Goal: Information Seeking & Learning: Learn about a topic

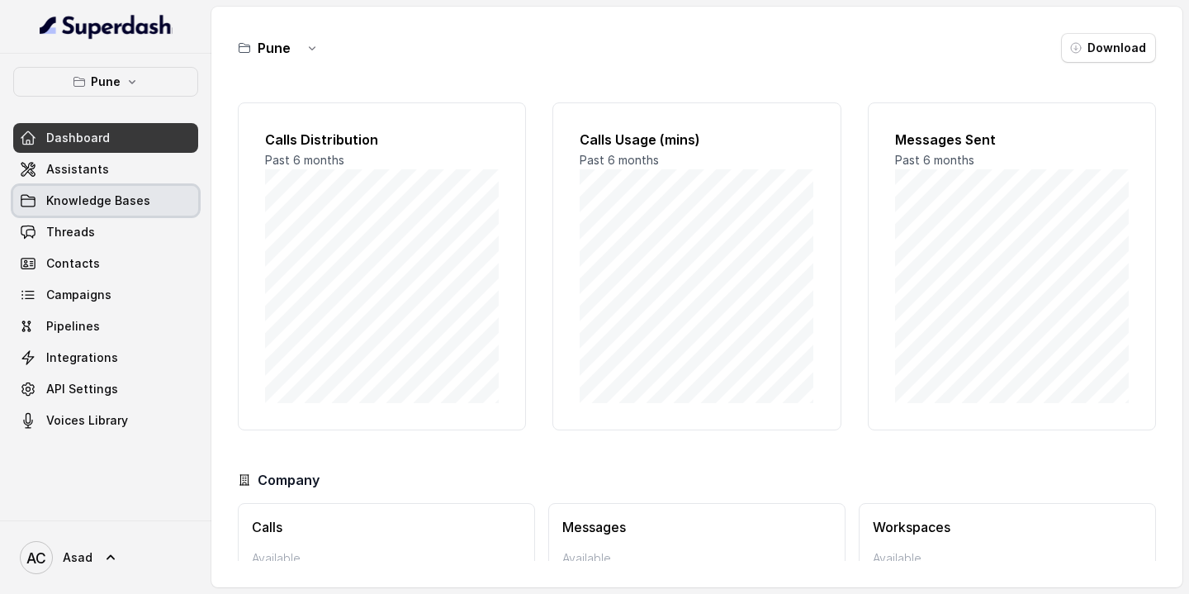
scroll to position [101, 0]
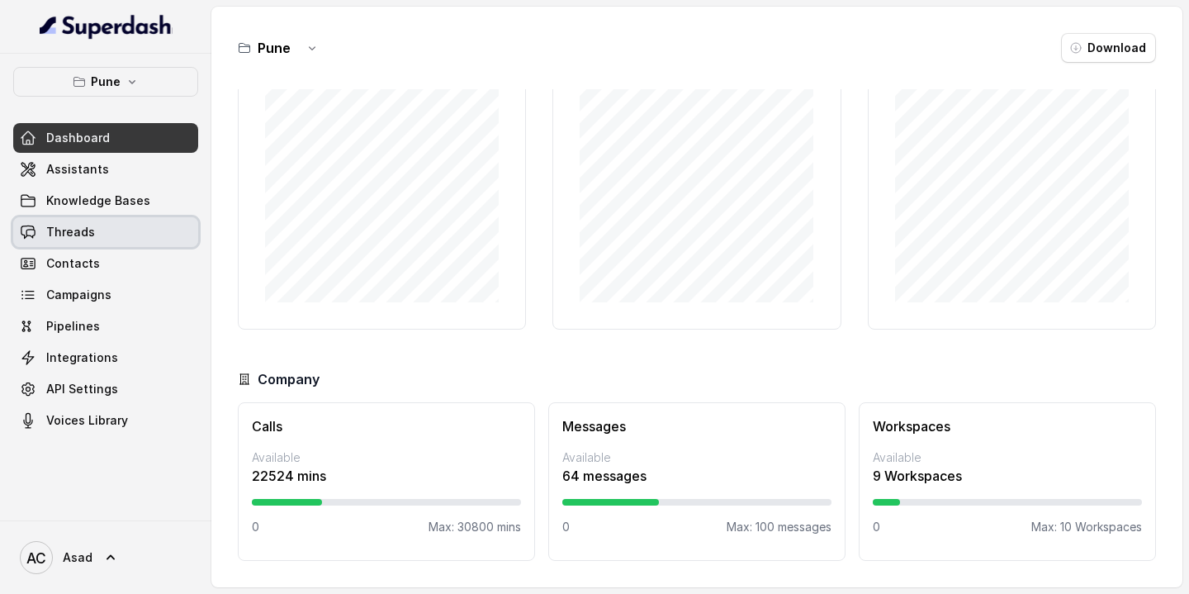
click at [75, 233] on span "Threads" at bounding box center [70, 232] width 49 height 17
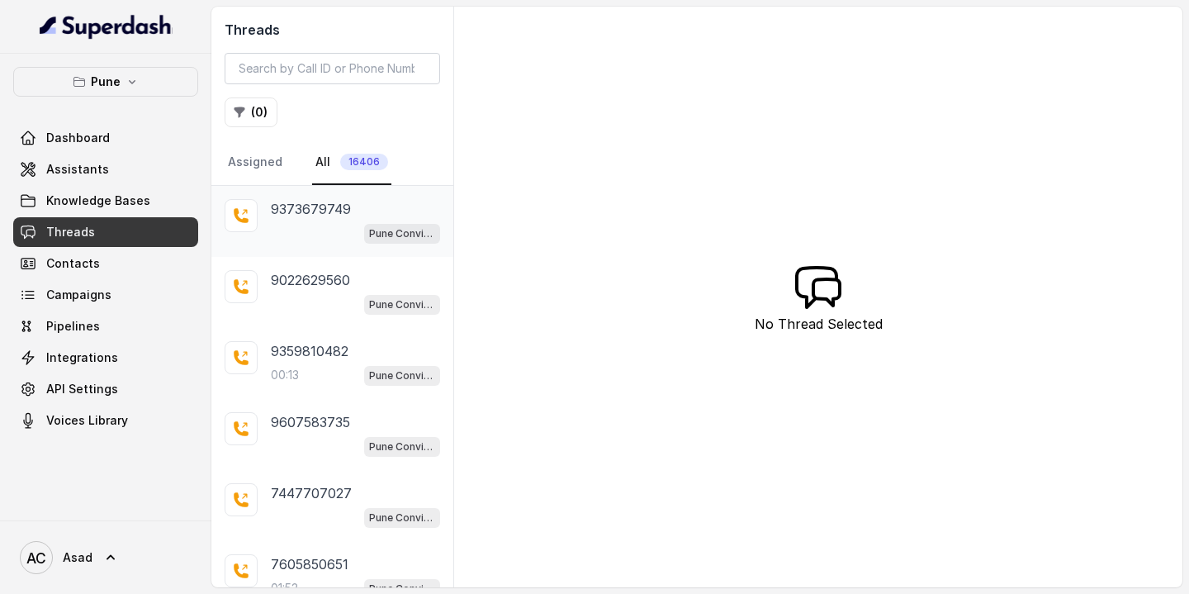
click at [322, 207] on p "9373679749" at bounding box center [311, 209] width 80 height 20
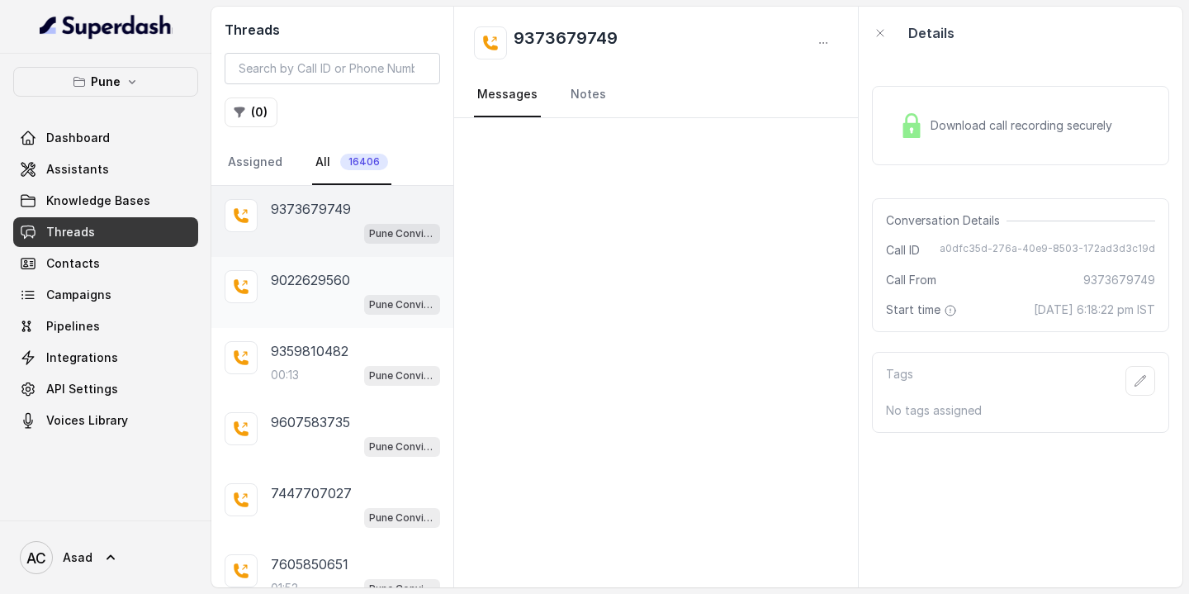
click at [294, 290] on div "9022629560 Pune Conviction HR Outbound Assistant" at bounding box center [355, 292] width 169 height 45
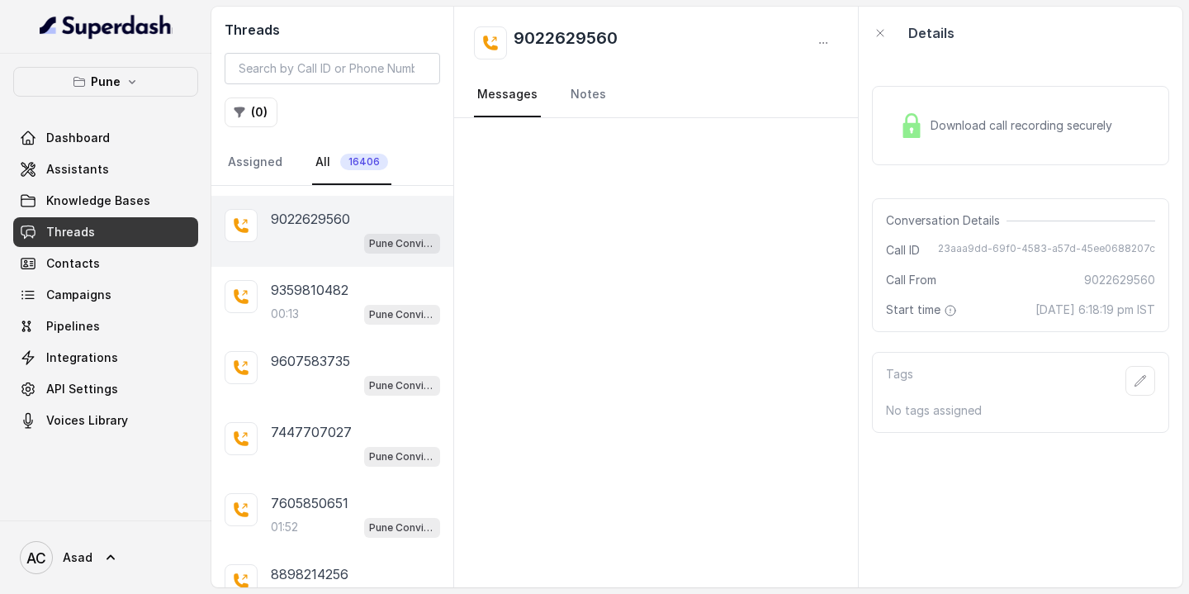
scroll to position [67, 0]
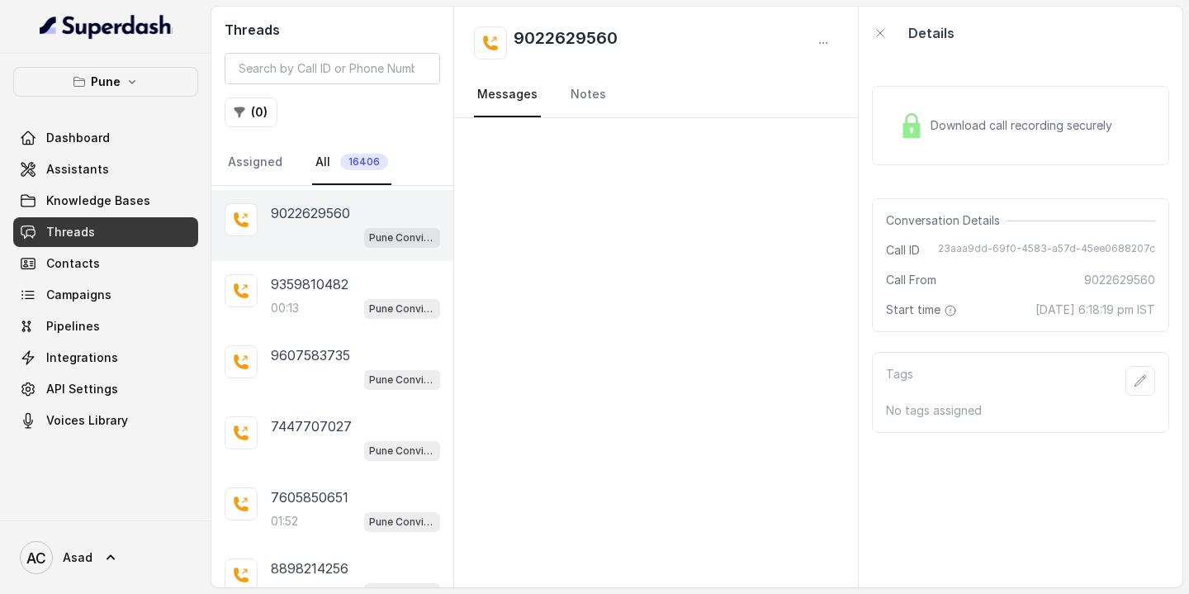
click at [294, 290] on p "9359810482" at bounding box center [310, 284] width 78 height 20
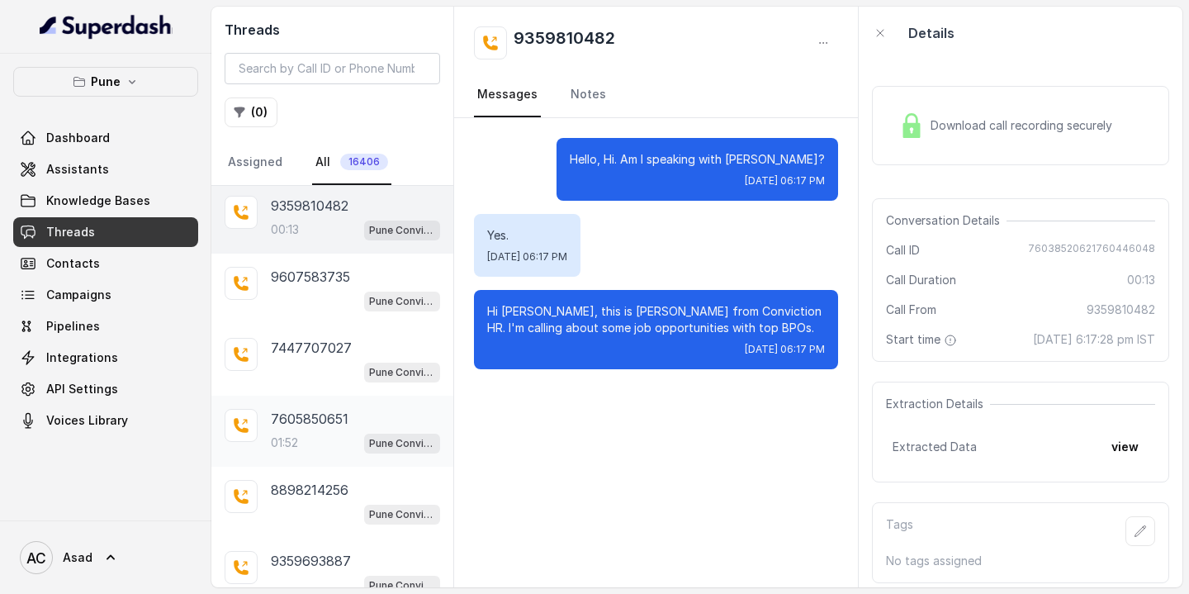
scroll to position [146, 0]
click at [301, 442] on div "01:52 Pune Conviction HR Outbound Assistant" at bounding box center [355, 441] width 169 height 21
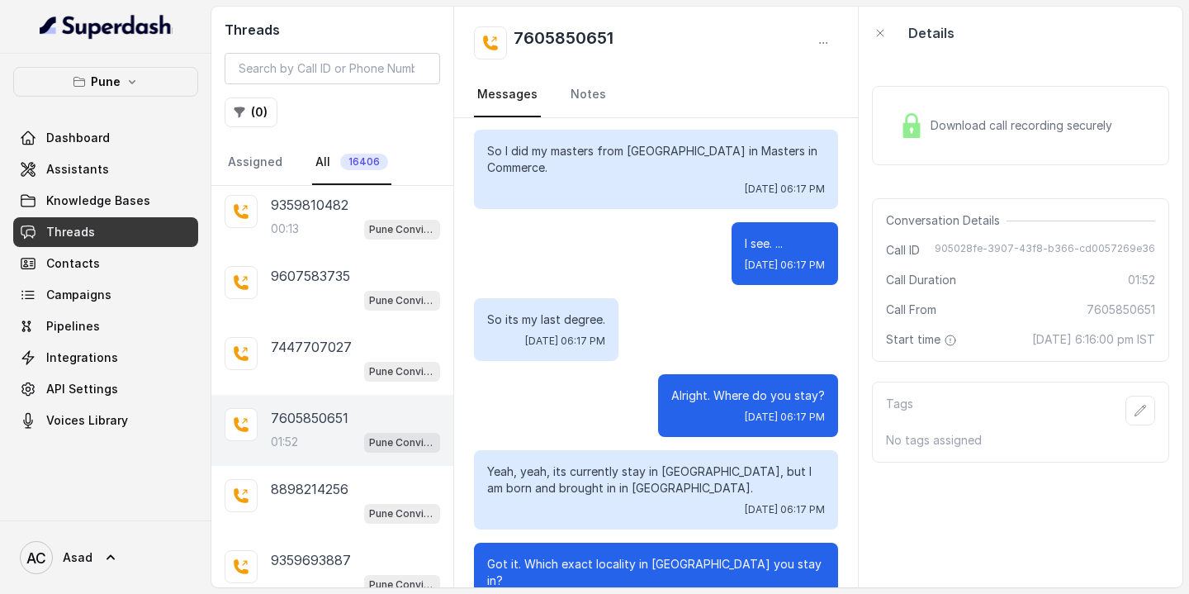
scroll to position [1426, 0]
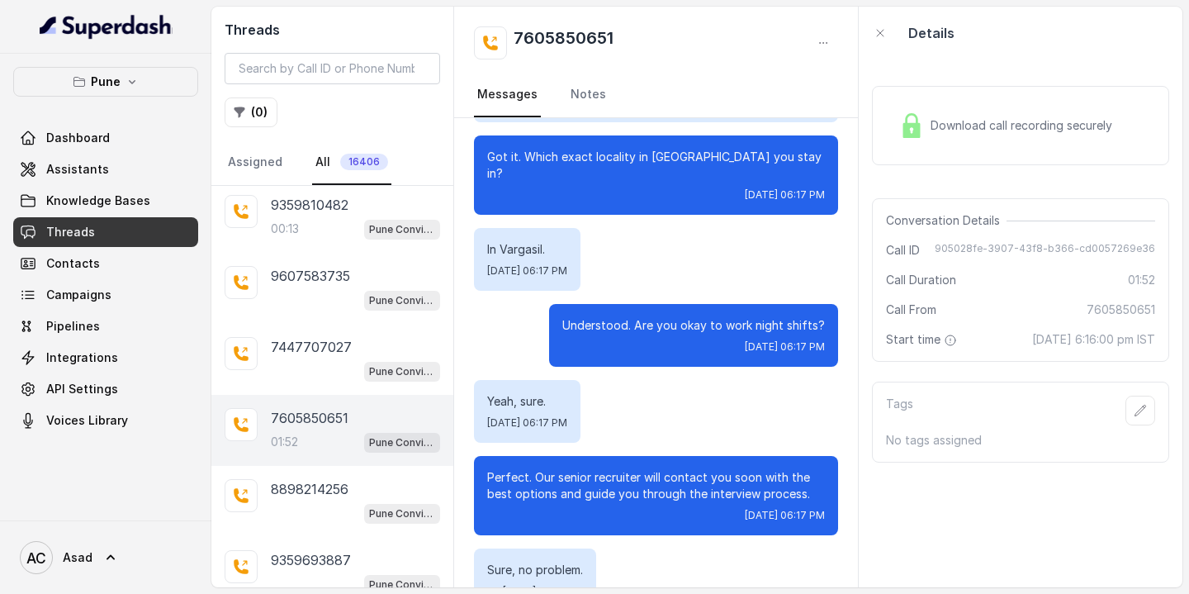
click at [295, 433] on p "01:52" at bounding box center [284, 441] width 27 height 17
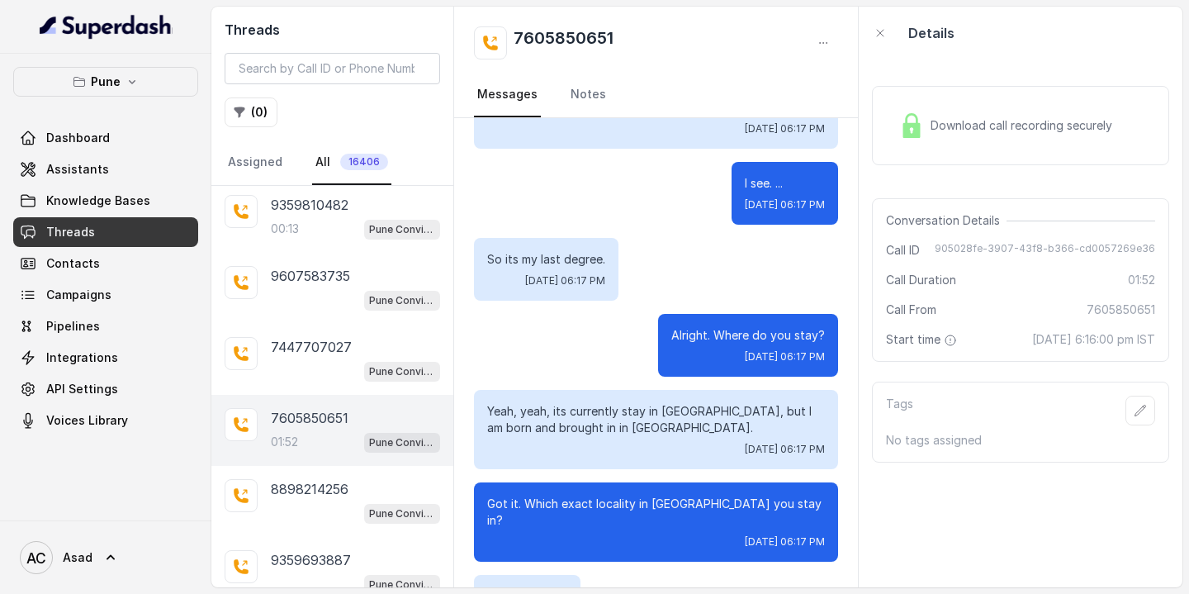
scroll to position [1697, 0]
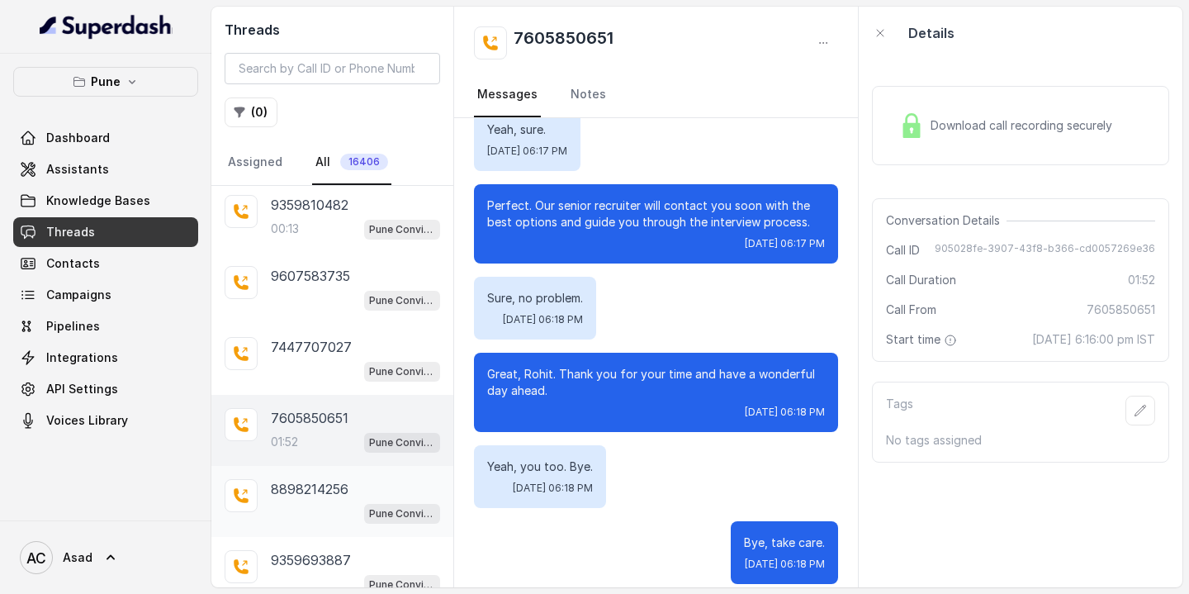
click at [315, 490] on p "8898214256" at bounding box center [310, 489] width 78 height 20
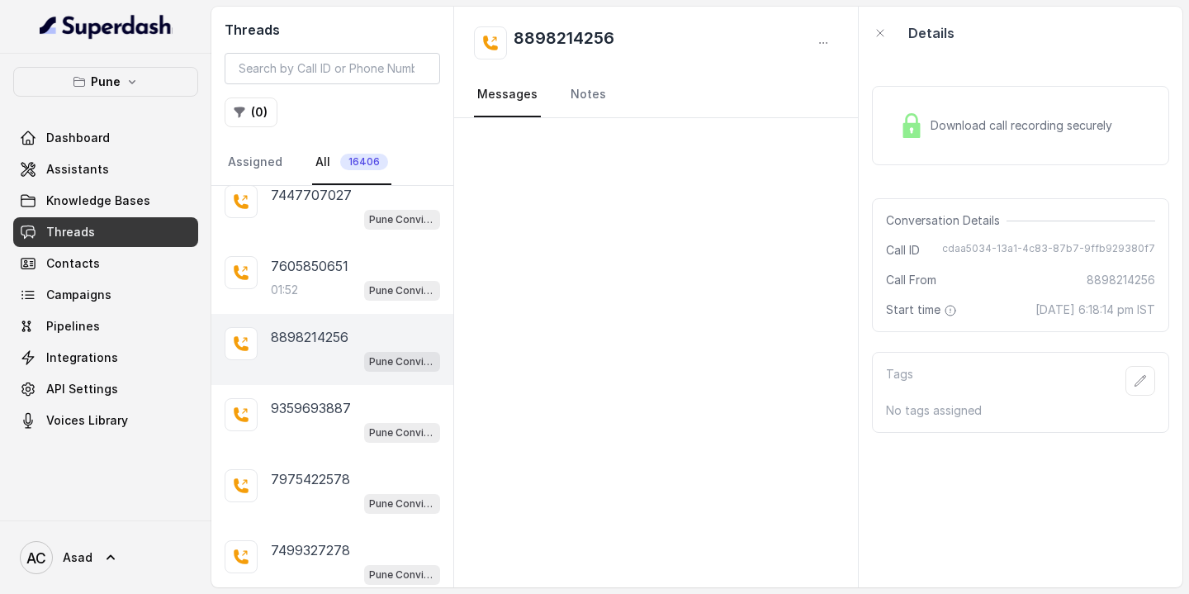
scroll to position [295, 0]
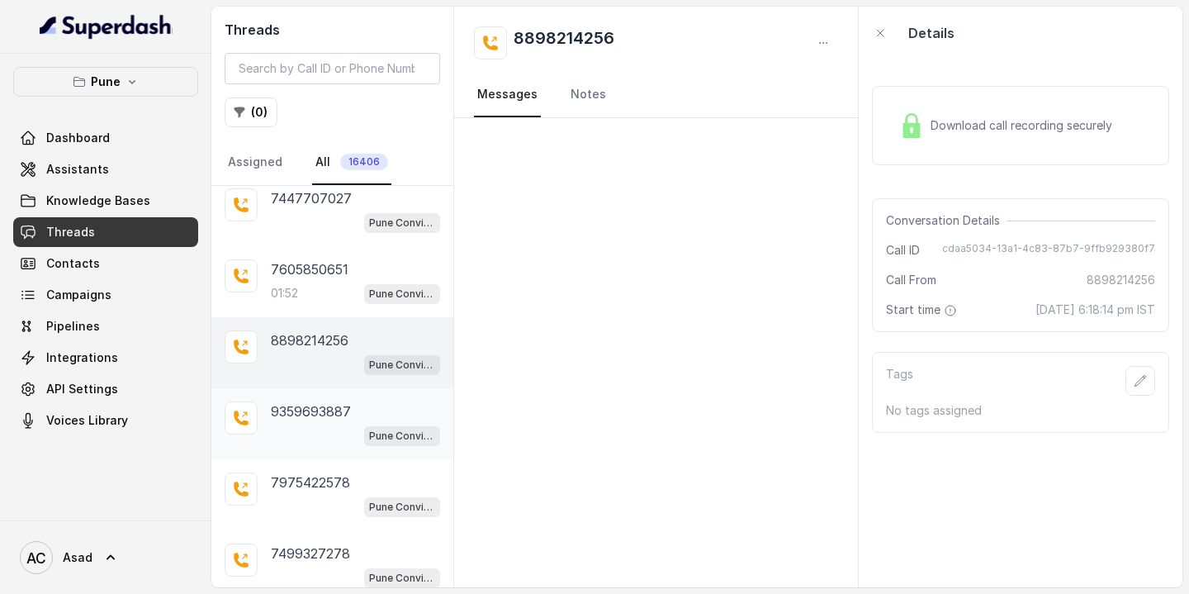
click at [315, 432] on div "Pune Conviction HR Outbound Assistant" at bounding box center [355, 434] width 169 height 21
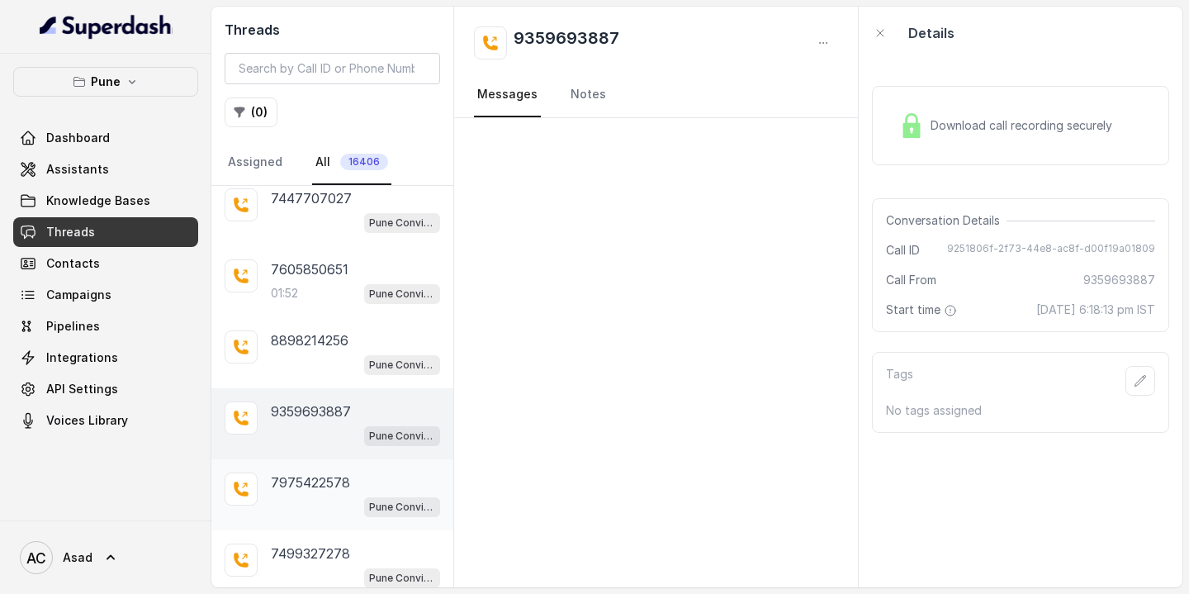
click at [325, 487] on p "7975422578" at bounding box center [310, 482] width 79 height 20
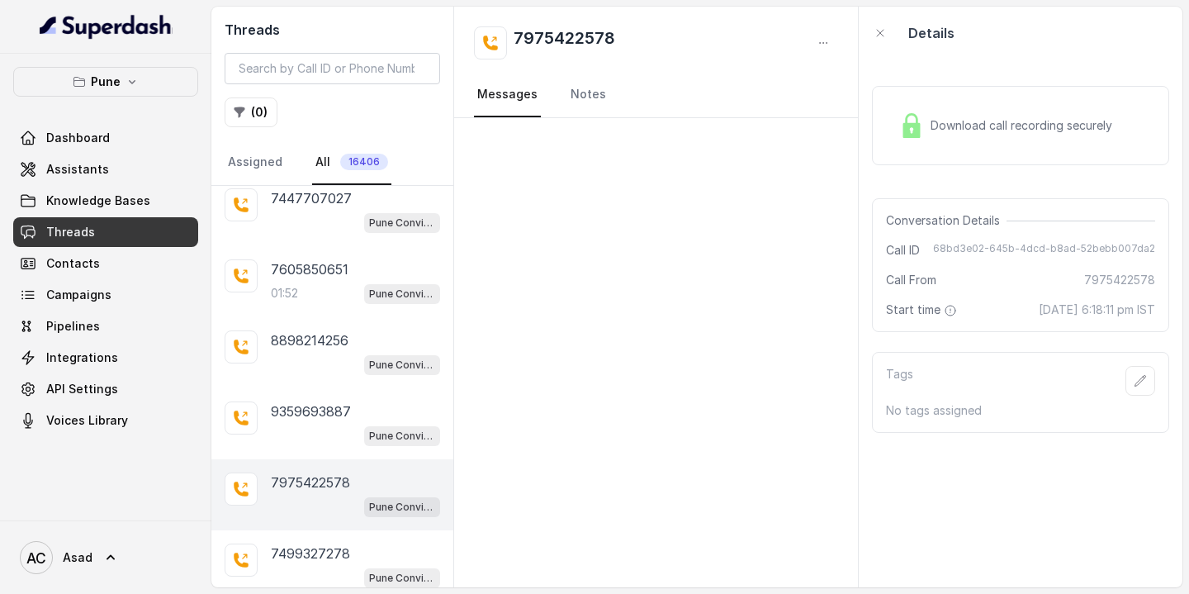
scroll to position [371, 0]
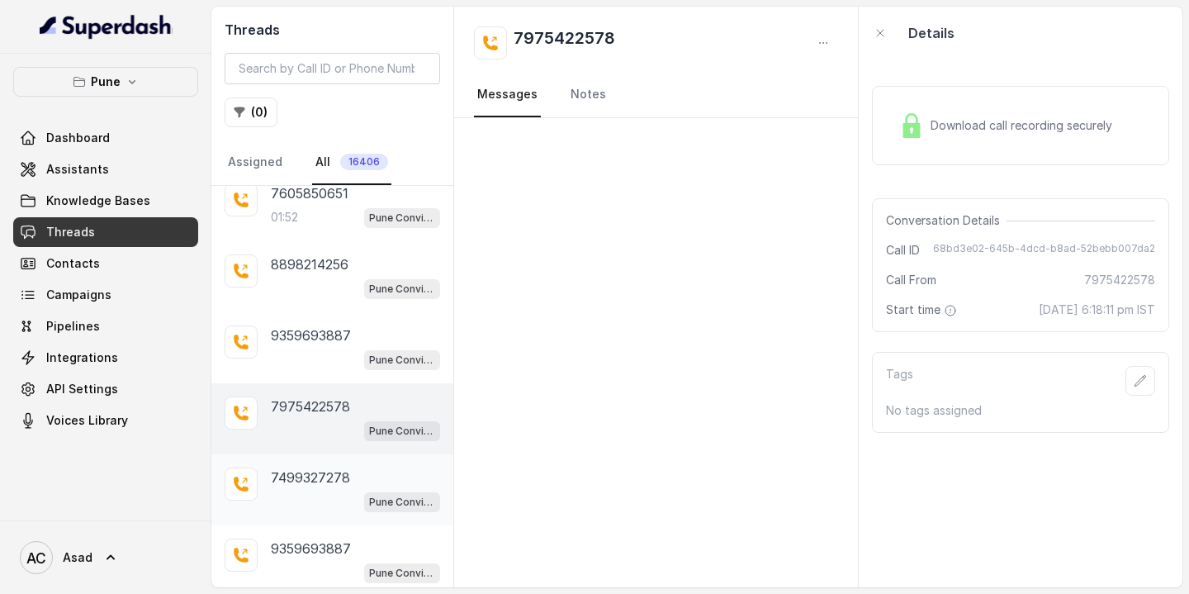
click at [302, 478] on p "7499327278" at bounding box center [310, 477] width 79 height 20
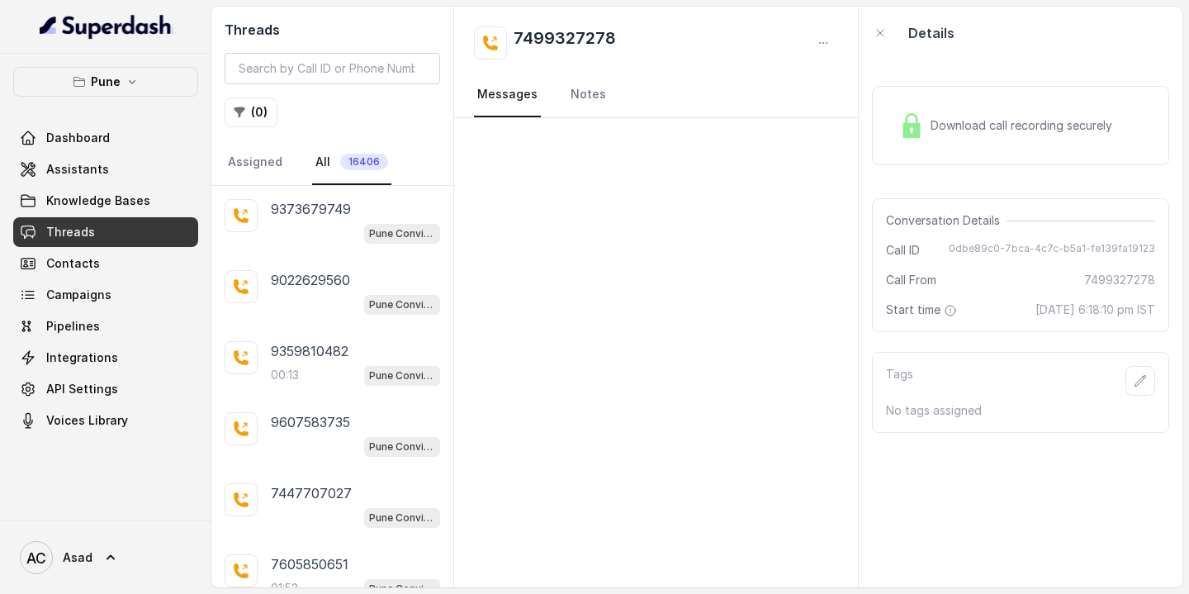
click at [346, 163] on span "16406" at bounding box center [364, 162] width 48 height 17
